Goal: Use online tool/utility

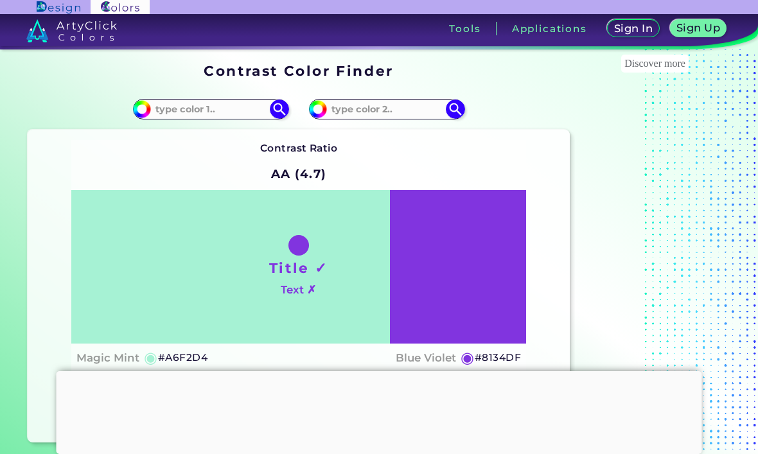
type input "#819adf"
type input "#819ADF"
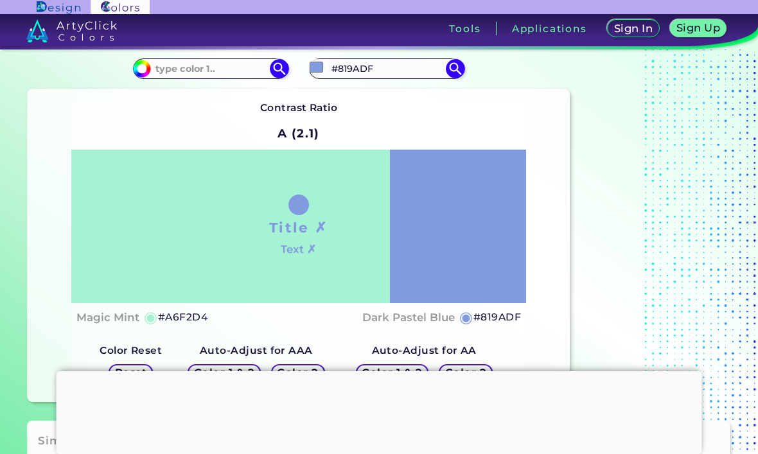
scroll to position [41, 0]
click at [364, 371] on div at bounding box center [380, 371] width 646 height 0
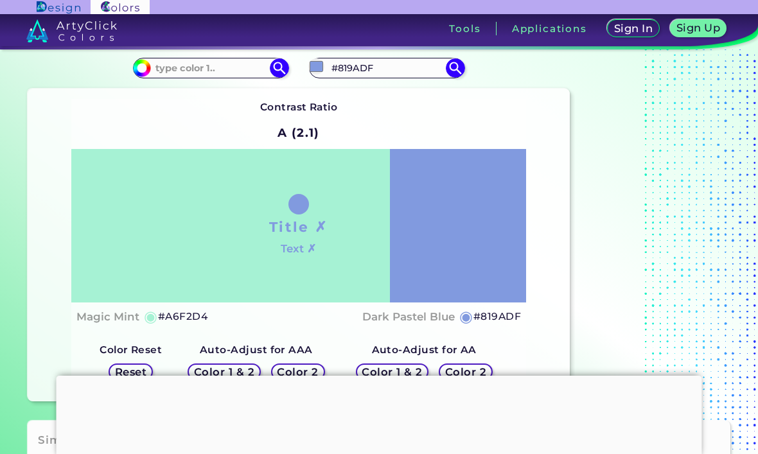
click at [373, 376] on div at bounding box center [380, 376] width 646 height 0
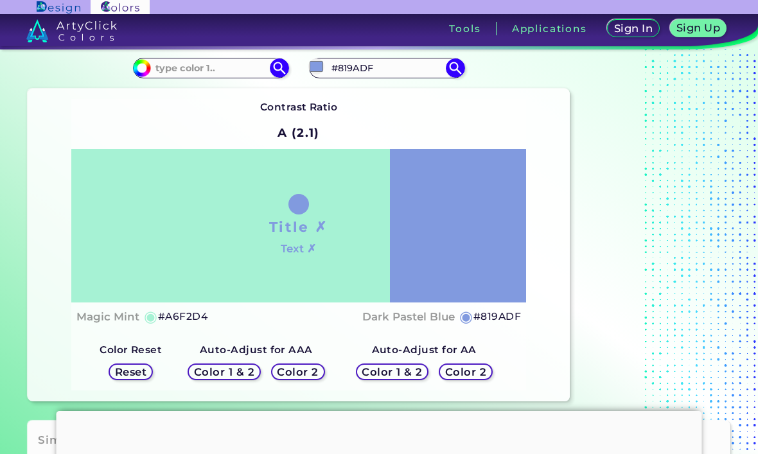
click at [319, 66] on input "#819adf" at bounding box center [316, 66] width 16 height 16
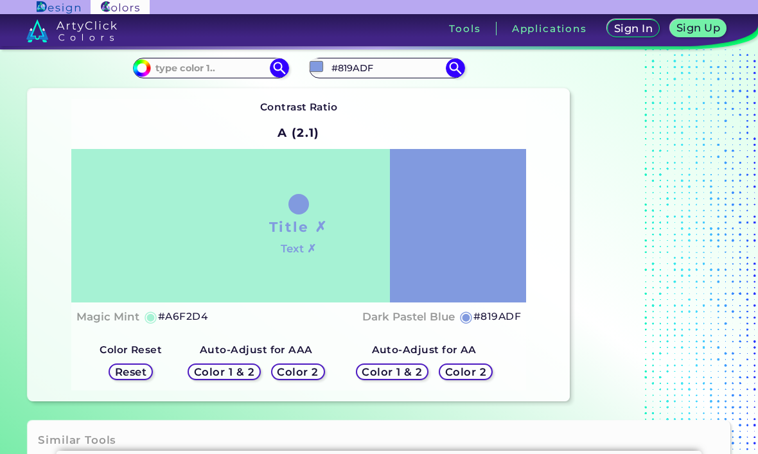
type input "#81f2df"
type input "#81F2DF"
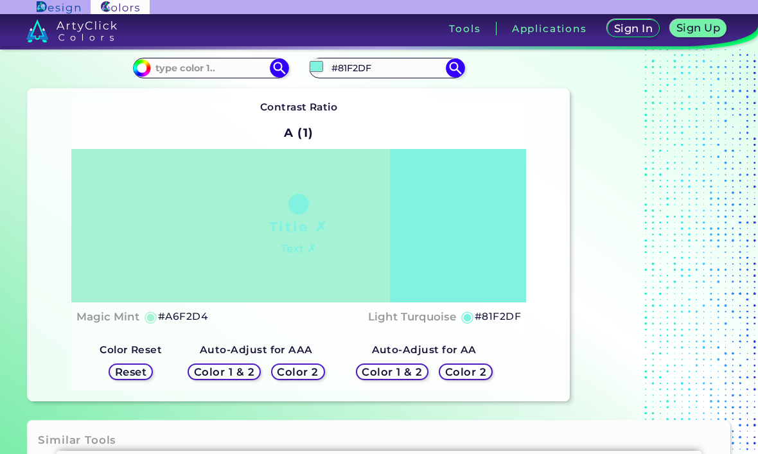
click at [319, 66] on input "#81f2df" at bounding box center [316, 66] width 16 height 16
type input "#15f2df"
type input "#15F2DF"
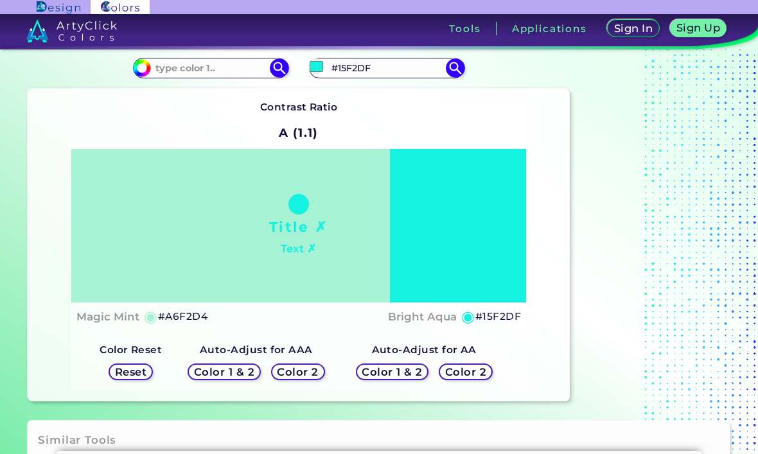
type input "#43f2df"
type input "#43F2DF"
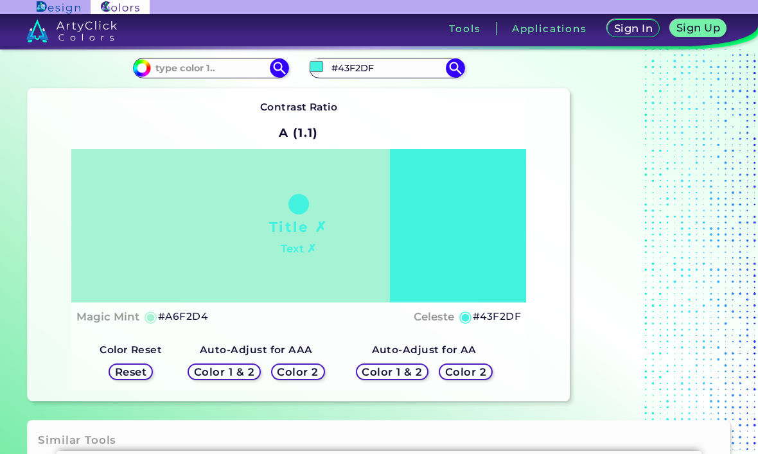
type input "#43d5df"
type input "#43D5DF"
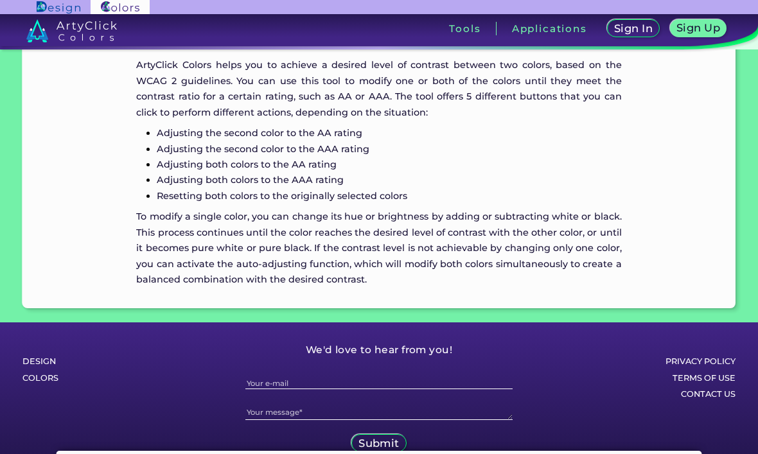
scroll to position [1883, 0]
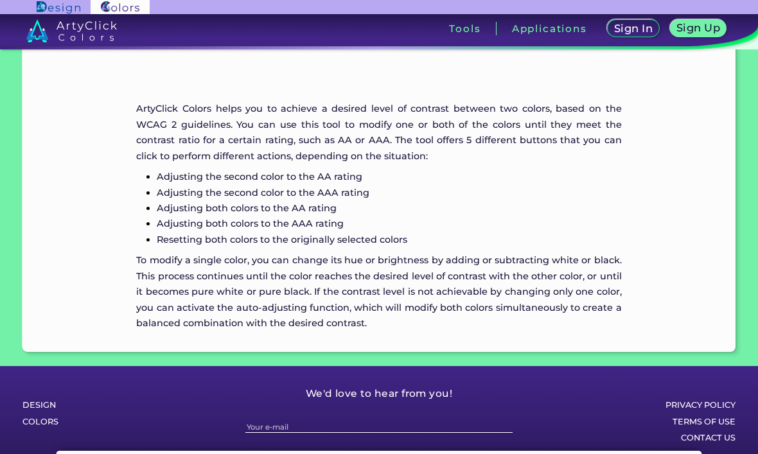
click at [470, 33] on h3 "Tools" at bounding box center [464, 29] width 31 height 10
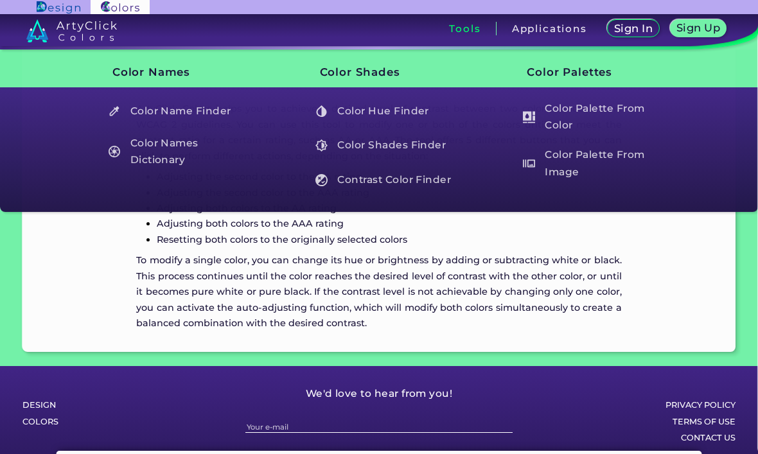
click at [152, 155] on h5 "Color Names Dictionary" at bounding box center [177, 152] width 150 height 37
